Goal: Find specific page/section: Find specific page/section

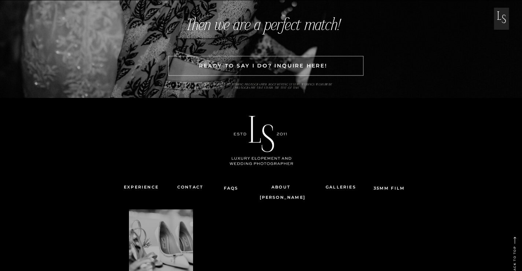
scroll to position [2388, 0]
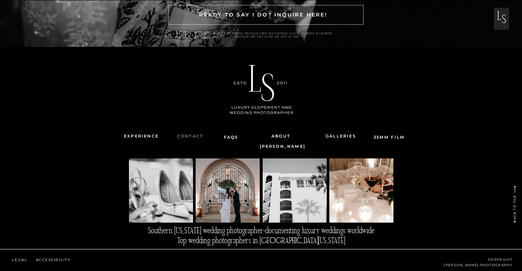
click at [185, 139] on nav "Contact" at bounding box center [190, 136] width 37 height 10
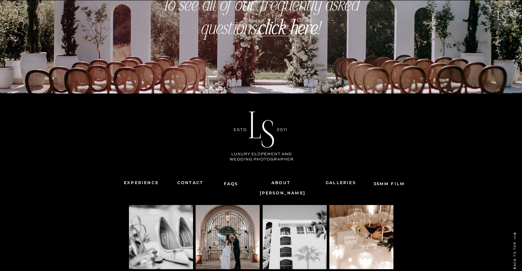
scroll to position [626, 0]
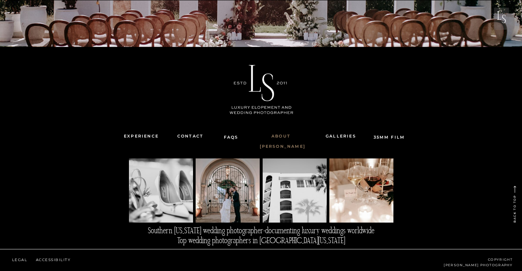
click at [287, 133] on nav "About [PERSON_NAME]" at bounding box center [281, 136] width 43 height 10
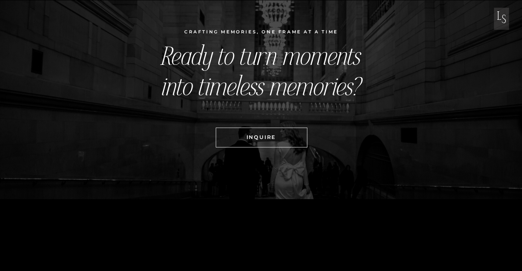
scroll to position [1545, 0]
